Goal: Task Accomplishment & Management: Manage account settings

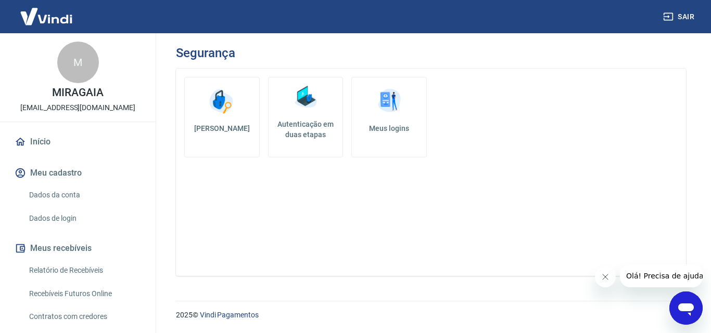
click at [312, 133] on h5 "Autenticação em duas etapas" at bounding box center [306, 129] width 66 height 21
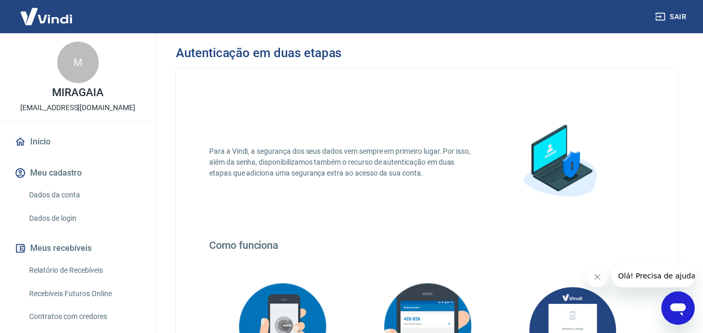
click at [304, 152] on p "Para a Vindi, a segurança dos seus dados vem sempre em primeiro lugar. Por isso…" at bounding box center [341, 162] width 265 height 33
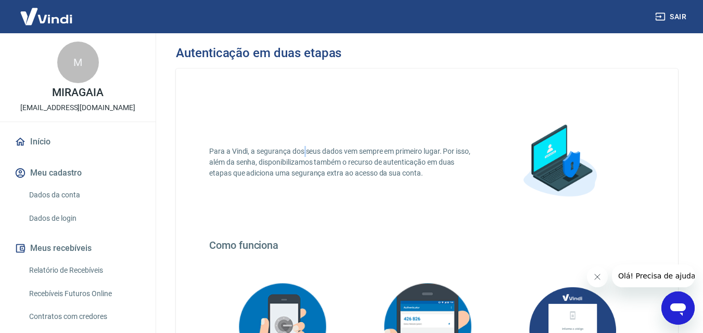
click at [304, 152] on p "Para a Vindi, a segurança dos seus dados vem sempre em primeiro lugar. Por isso…" at bounding box center [341, 162] width 265 height 33
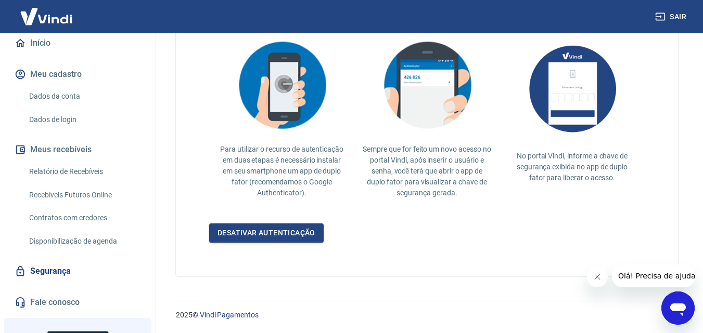
scroll to position [168, 0]
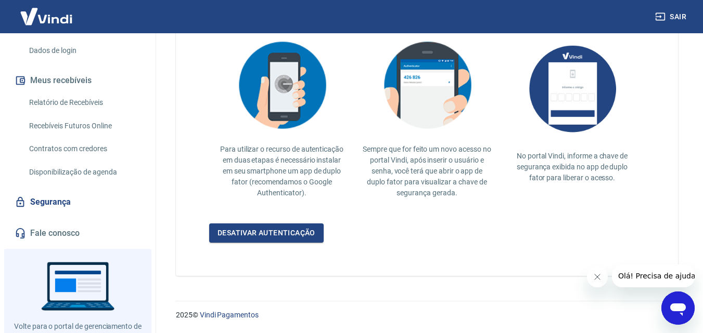
click at [596, 277] on icon "Fechar mensagem da empresa" at bounding box center [597, 277] width 8 height 8
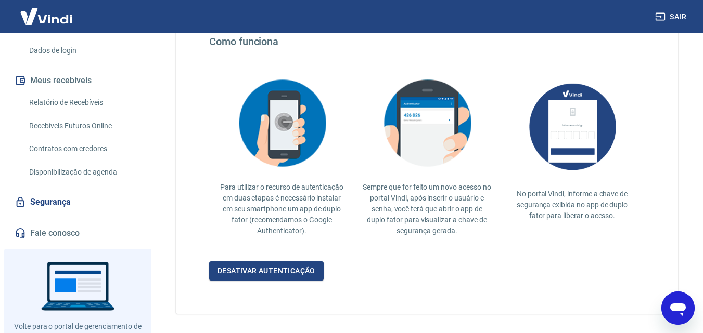
scroll to position [199, 0]
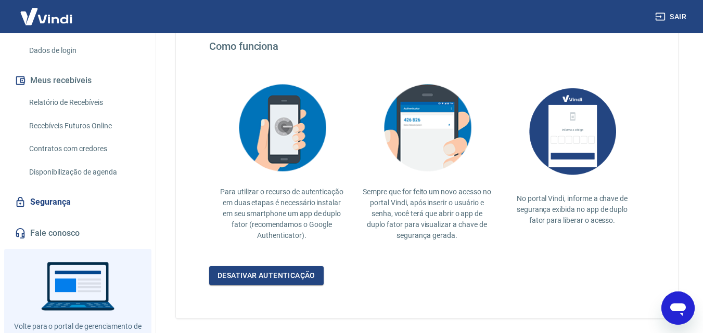
click at [559, 205] on p "No portal Vindi, informe a chave de segurança exibida no app de duplo fator par…" at bounding box center [572, 210] width 128 height 33
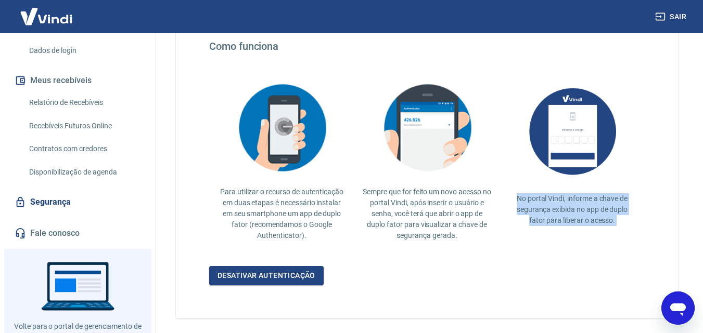
click at [559, 205] on p "No portal Vindi, informe a chave de segurança exibida no app de duplo fator par…" at bounding box center [572, 210] width 128 height 33
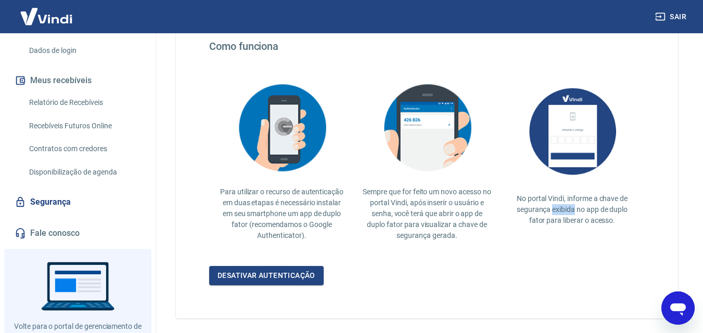
click at [559, 205] on p "No portal Vindi, informe a chave de segurança exibida no app de duplo fator par…" at bounding box center [572, 210] width 128 height 33
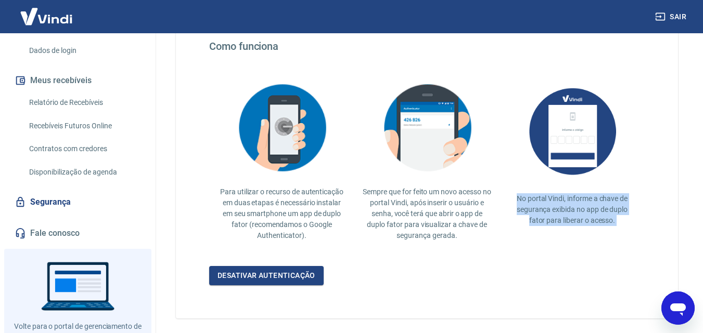
click at [559, 205] on p "No portal Vindi, informe a chave de segurança exibida no app de duplo fator par…" at bounding box center [572, 210] width 128 height 33
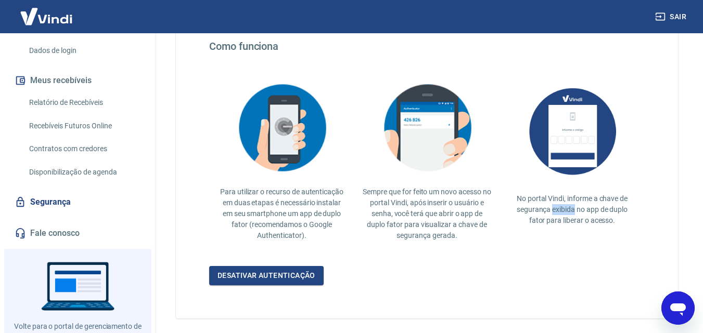
click at [559, 205] on p "No portal Vindi, informe a chave de segurança exibida no app de duplo fator par…" at bounding box center [572, 210] width 128 height 33
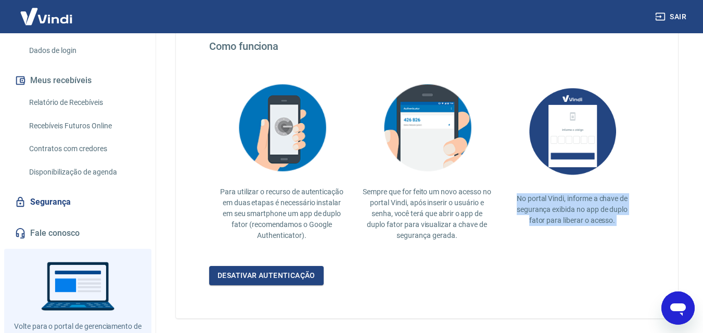
click at [559, 205] on p "No portal Vindi, informe a chave de segurança exibida no app de duplo fator par…" at bounding box center [572, 210] width 128 height 33
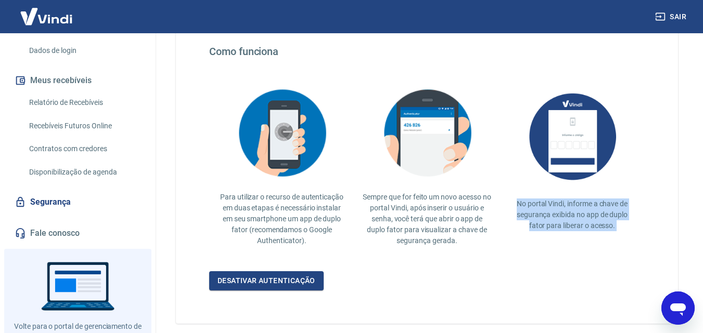
scroll to position [194, 0]
click at [555, 196] on div "No portal Vindi, informe a chave de segurança exibida no app de duplo fator par…" at bounding box center [571, 156] width 145 height 165
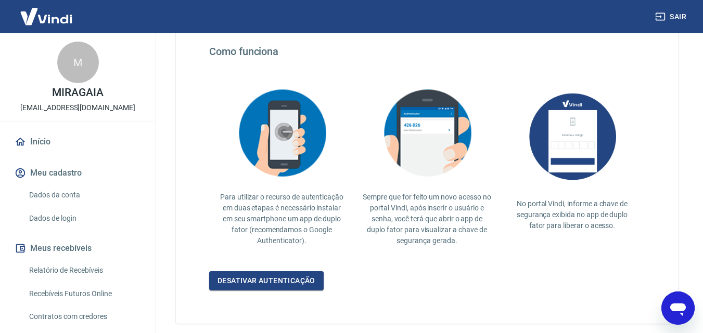
scroll to position [183, 0]
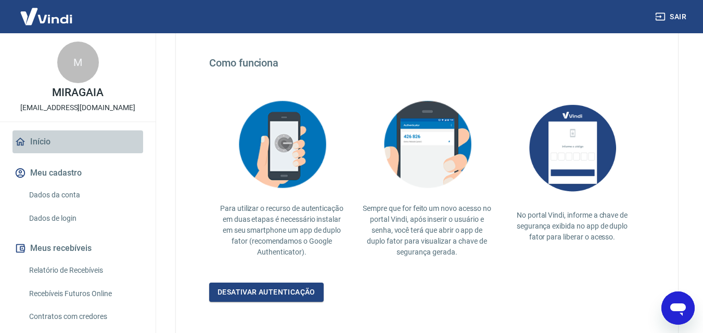
click at [79, 153] on link "Início" at bounding box center [77, 142] width 131 height 23
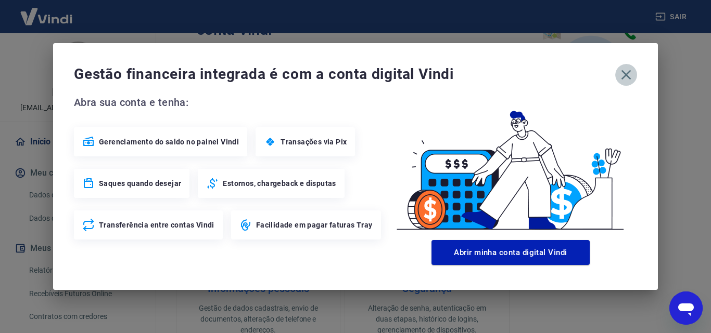
click at [622, 76] on icon "button" at bounding box center [626, 75] width 17 height 17
